Goal: Find specific page/section: Find specific page/section

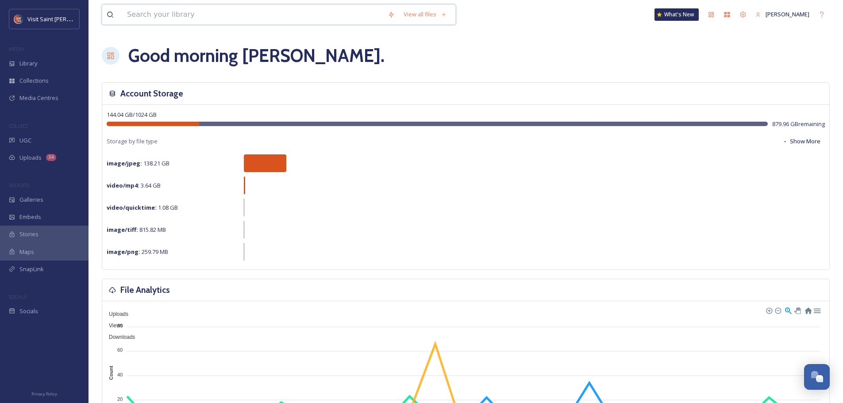
click at [194, 14] on input at bounding box center [253, 14] width 261 height 19
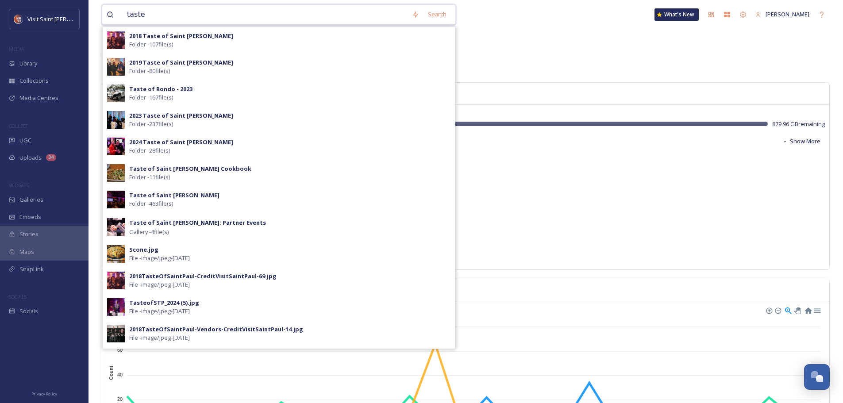
type input "taste"
click at [201, 197] on div "Taste of Saint [PERSON_NAME] Folder - 463 file(s)" at bounding box center [289, 199] width 321 height 17
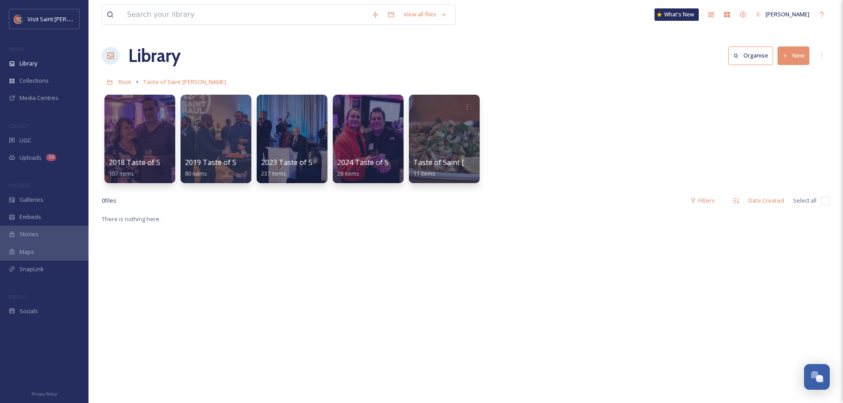
drag, startPoint x: 181, startPoint y: 80, endPoint x: 233, endPoint y: 60, distance: 55.5
click at [233, 60] on div "Library Organise New" at bounding box center [466, 55] width 728 height 27
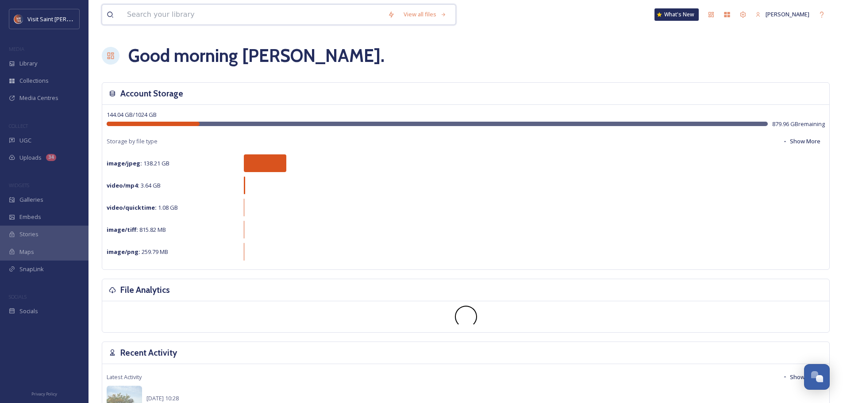
click at [205, 13] on input at bounding box center [253, 14] width 261 height 19
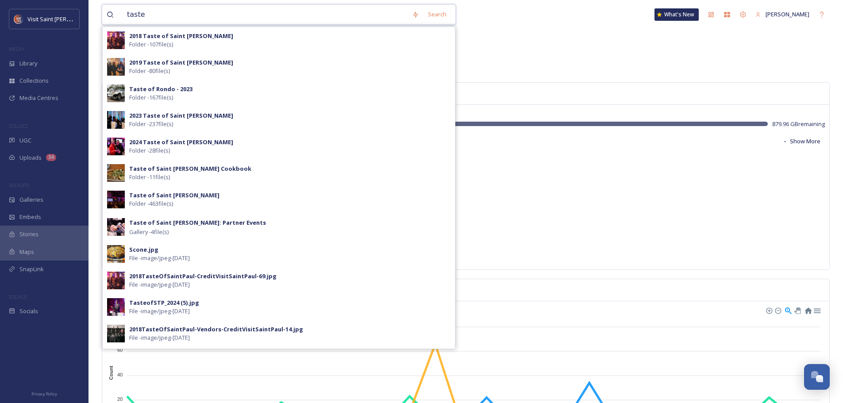
type input "taste"
click at [145, 195] on strong "Taste of Saint [PERSON_NAME]" at bounding box center [174, 195] width 90 height 8
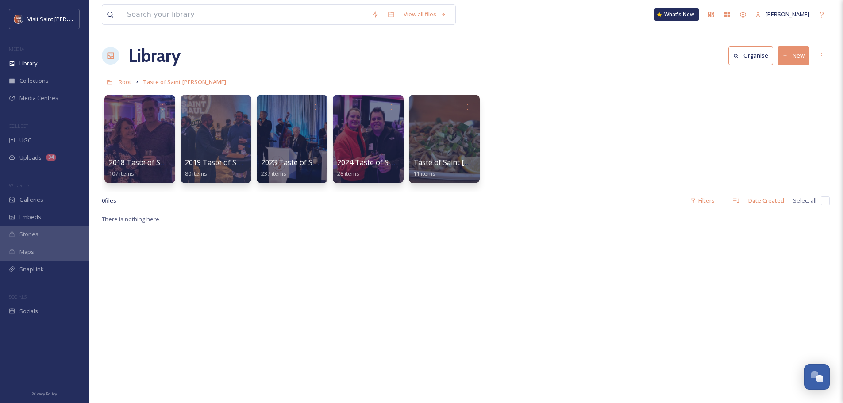
drag, startPoint x: 169, startPoint y: 80, endPoint x: 250, endPoint y: 73, distance: 80.9
click at [250, 73] on div "View all files What's New [PERSON_NAME] Library Organise New Root Taste of Sain…" at bounding box center [466, 308] width 755 height 617
click at [273, 54] on div "Library Organise New" at bounding box center [466, 55] width 728 height 27
